Goal: Task Accomplishment & Management: Use online tool/utility

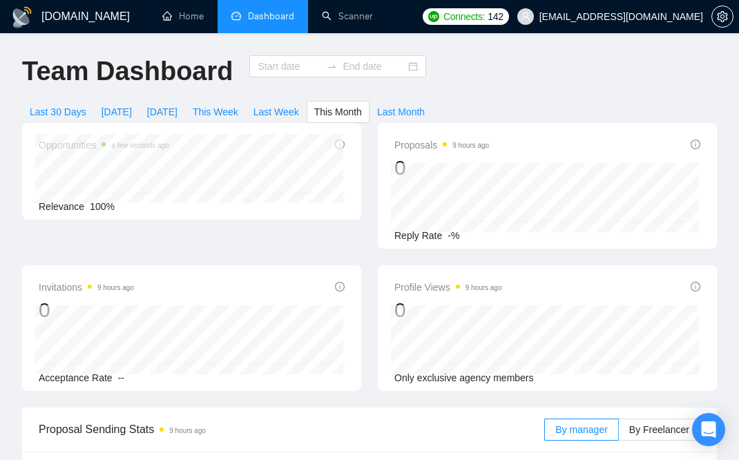
type input "2025-08-01"
type input "2025-08-31"
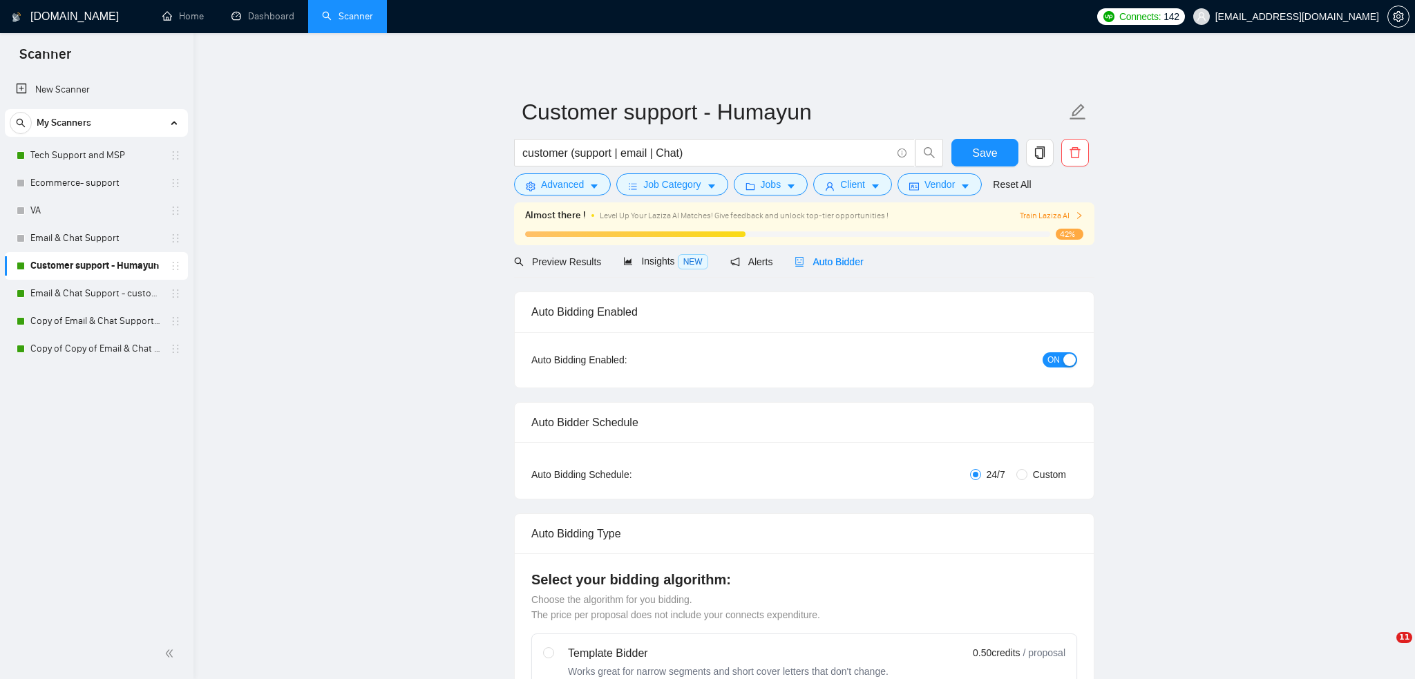
checkbox input "true"
